Goal: Task Accomplishment & Management: Manage account settings

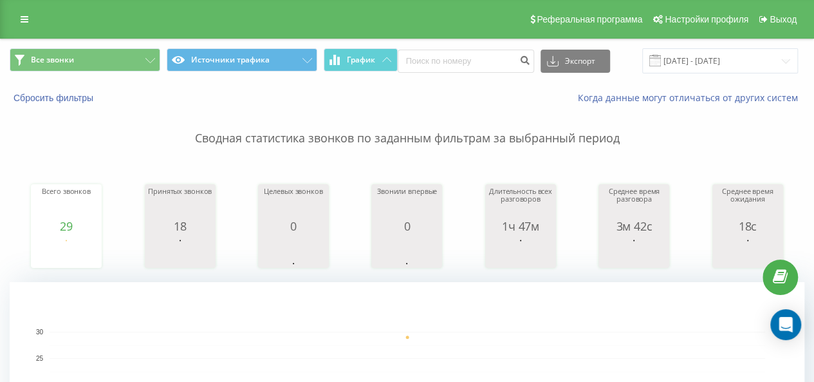
click at [62, 0] on div "Реферальная программа Настройки профиля Выход" at bounding box center [407, 19] width 814 height 39
